Goal: Find specific page/section: Find specific page/section

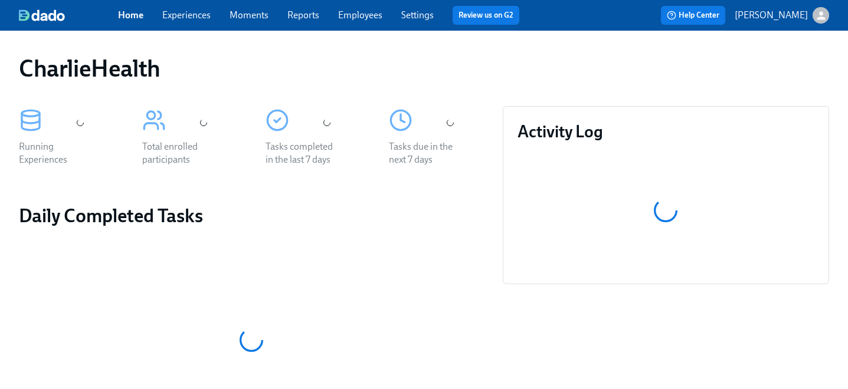
click at [348, 19] on link "Employees" at bounding box center [360, 14] width 44 height 11
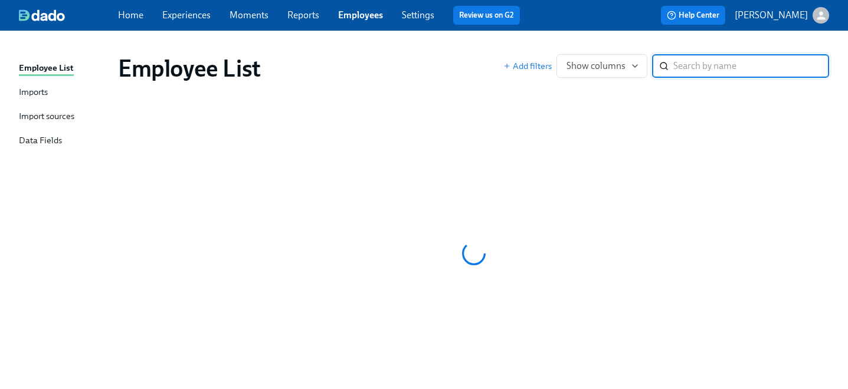
click at [688, 75] on input "search" at bounding box center [751, 66] width 156 height 24
click at [703, 71] on input "whit" at bounding box center [751, 66] width 156 height 24
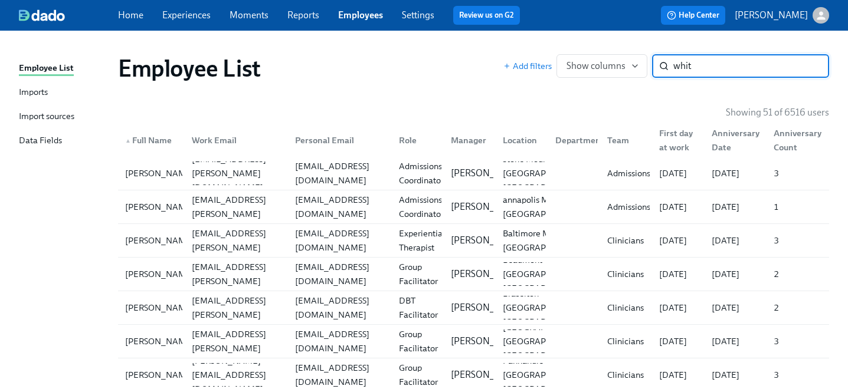
click at [703, 71] on input "whit" at bounding box center [751, 66] width 156 height 24
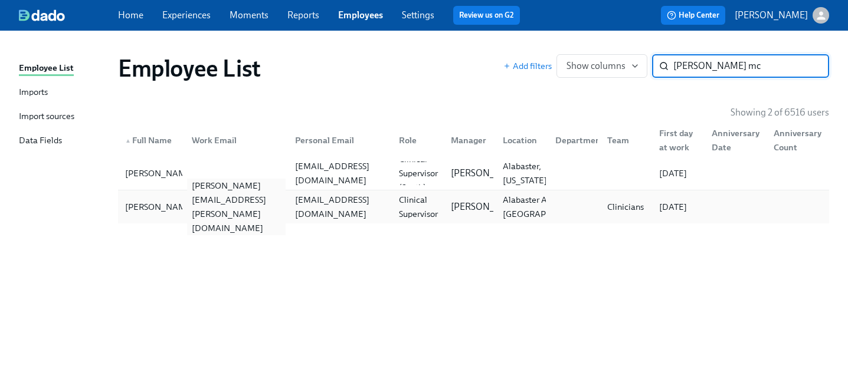
type input "whitney mc"
click at [245, 205] on div "whitney.mcdaniel@charliehealth.com" at bounding box center [236, 207] width 99 height 57
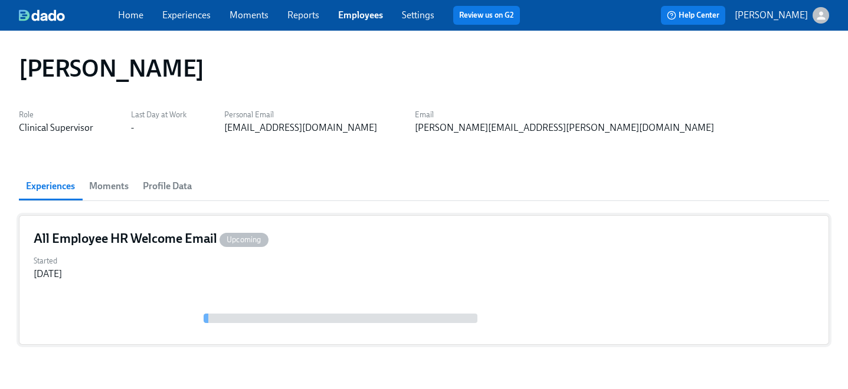
scroll to position [36, 0]
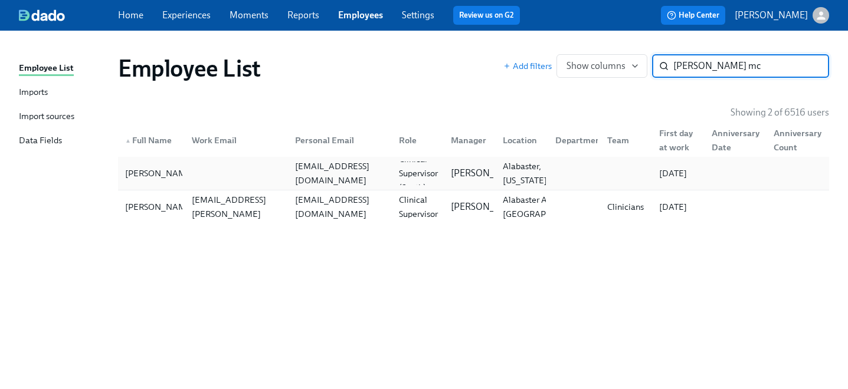
click at [286, 172] on div "jwmcdaniel12@gmail.com" at bounding box center [338, 174] width 104 height 24
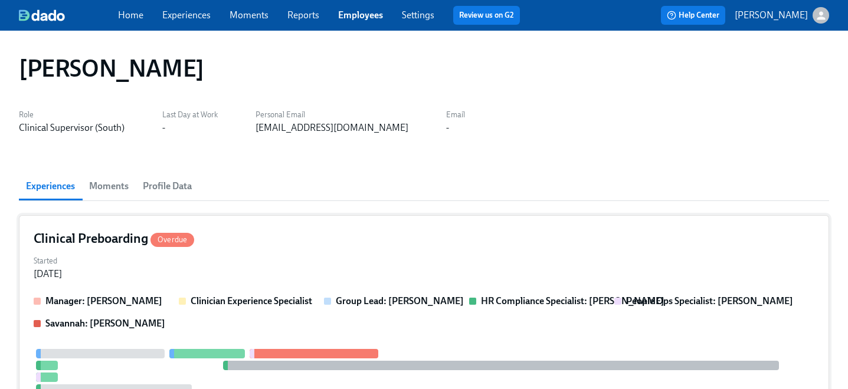
click at [184, 270] on div "Started Aug 18, 2025" at bounding box center [424, 267] width 781 height 28
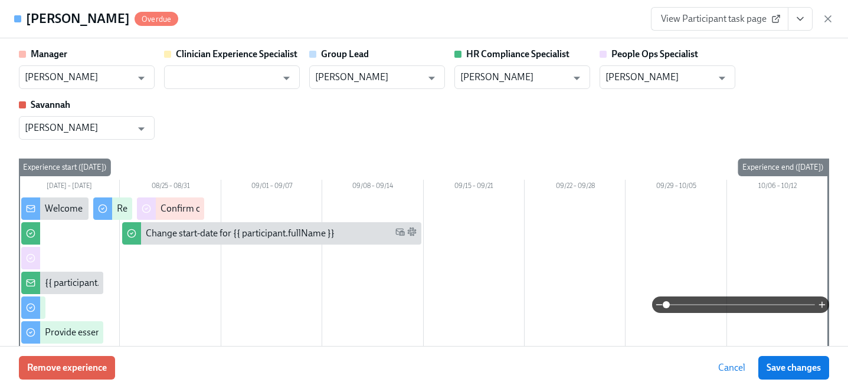
click at [798, 24] on icon "View task page" at bounding box center [800, 19] width 12 height 12
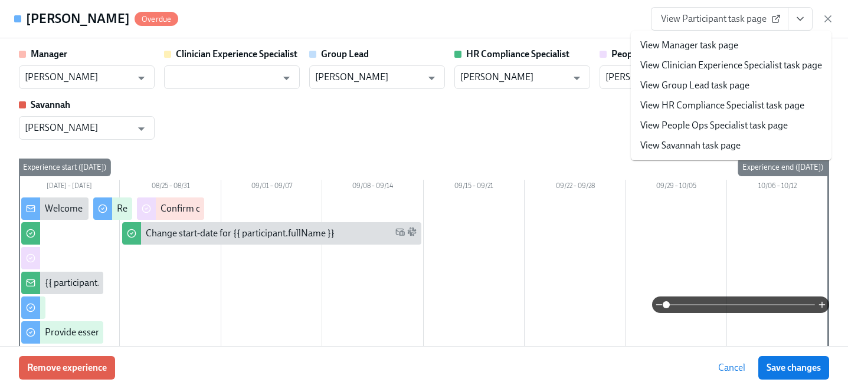
click at [727, 127] on link "View People Ops Specialist task page" at bounding box center [713, 125] width 147 height 13
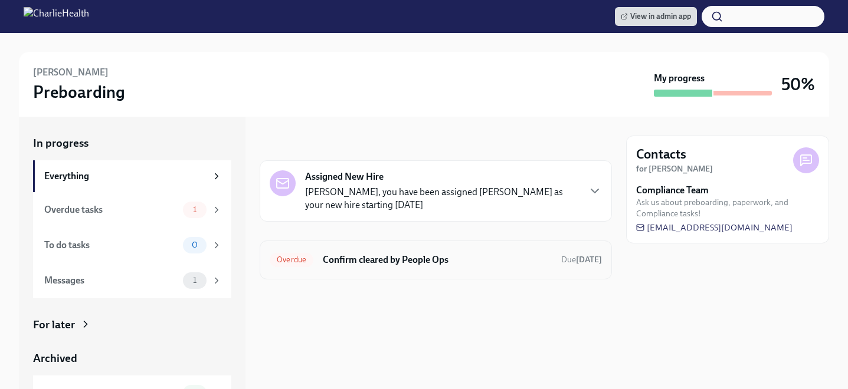
click at [317, 268] on div "Overdue Confirm cleared by People Ops Due Aug 31st" at bounding box center [436, 260] width 332 height 19
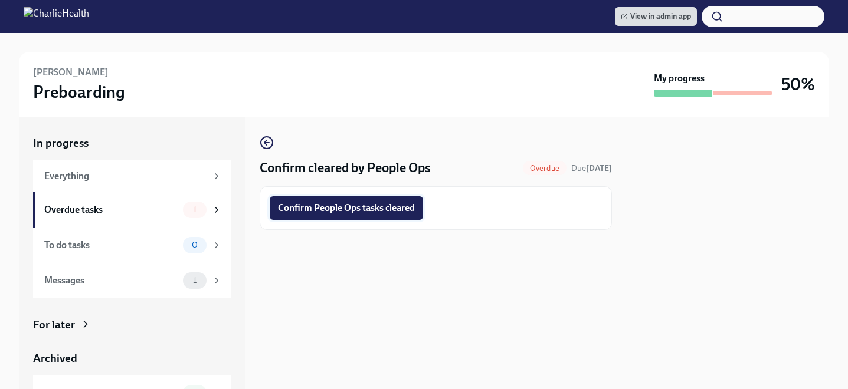
click at [323, 202] on button "Confirm People Ops tasks cleared" at bounding box center [346, 208] width 153 height 24
